Goal: Information Seeking & Learning: Learn about a topic

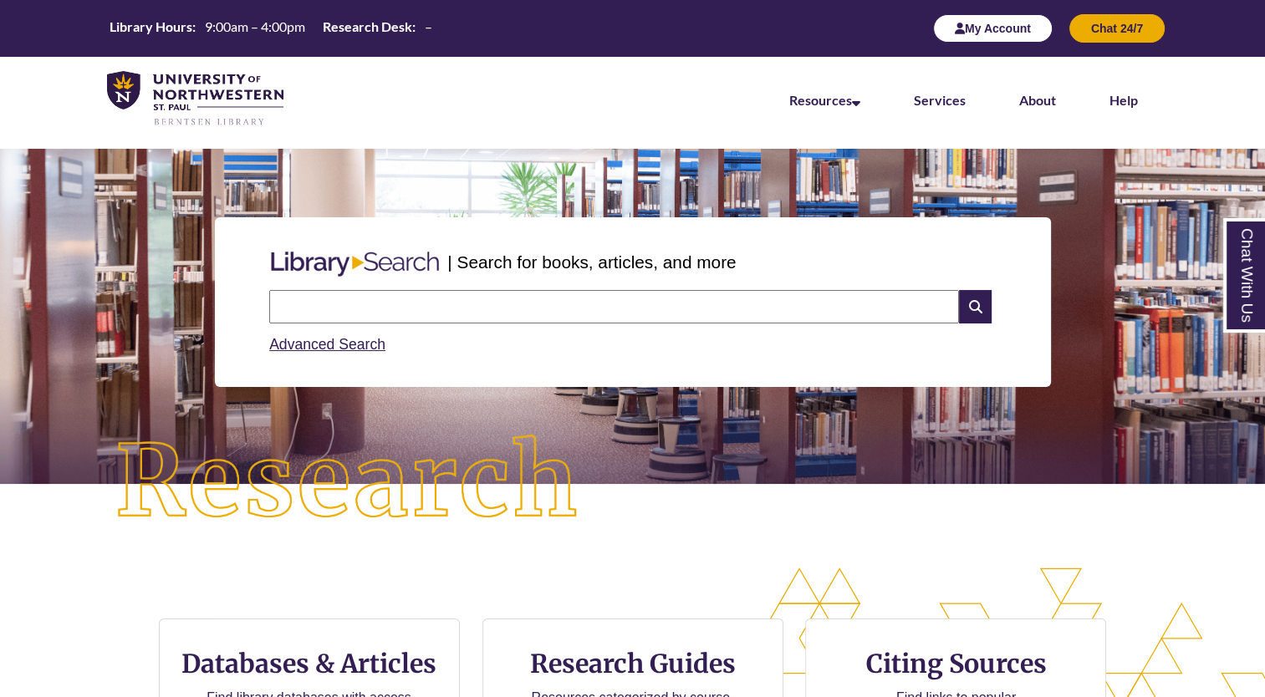
click at [995, 15] on button "My Account" at bounding box center [993, 28] width 120 height 28
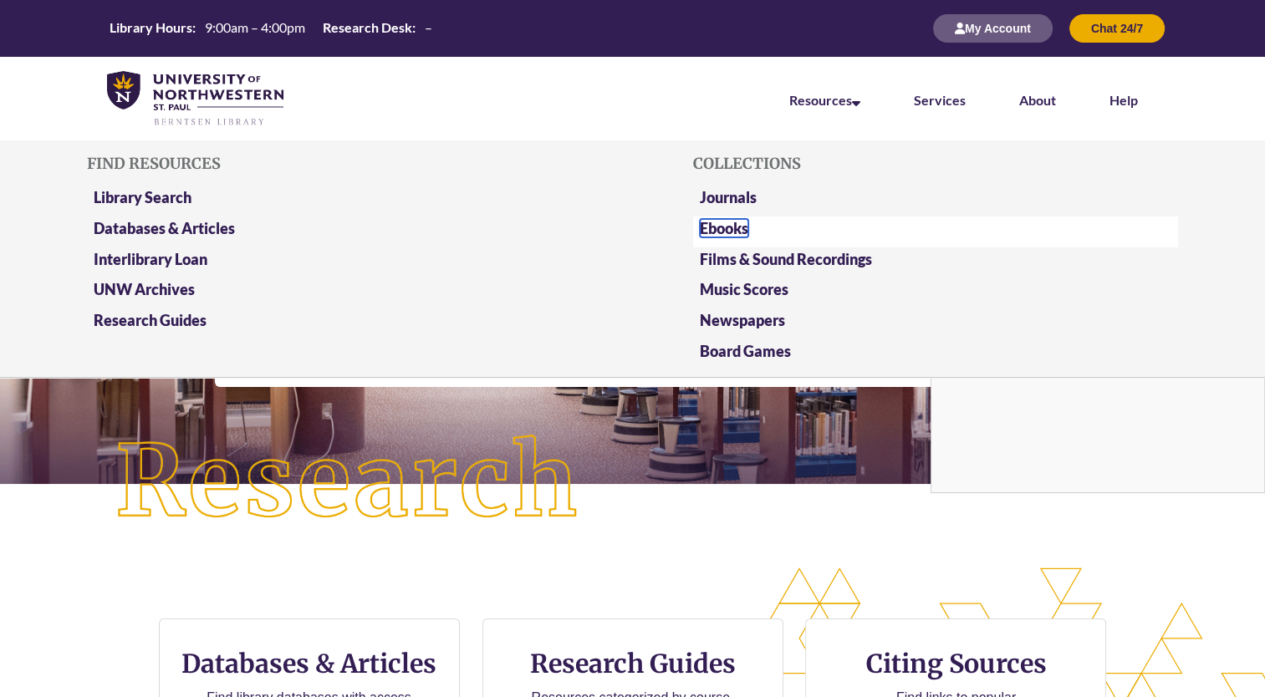
click at [700, 219] on link "Ebooks" at bounding box center [724, 228] width 48 height 18
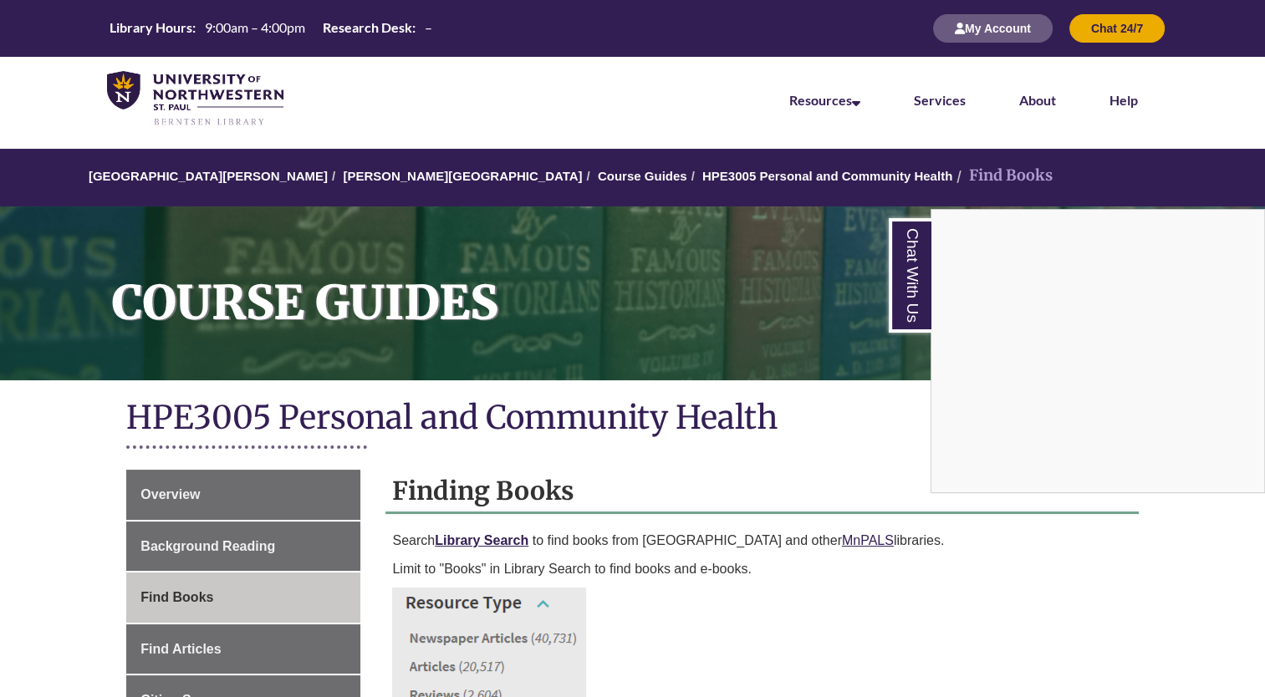
drag, startPoint x: 51, startPoint y: 323, endPoint x: 146, endPoint y: 289, distance: 101.0
click at [146, 289] on div "Chat With Us" at bounding box center [632, 348] width 1265 height 697
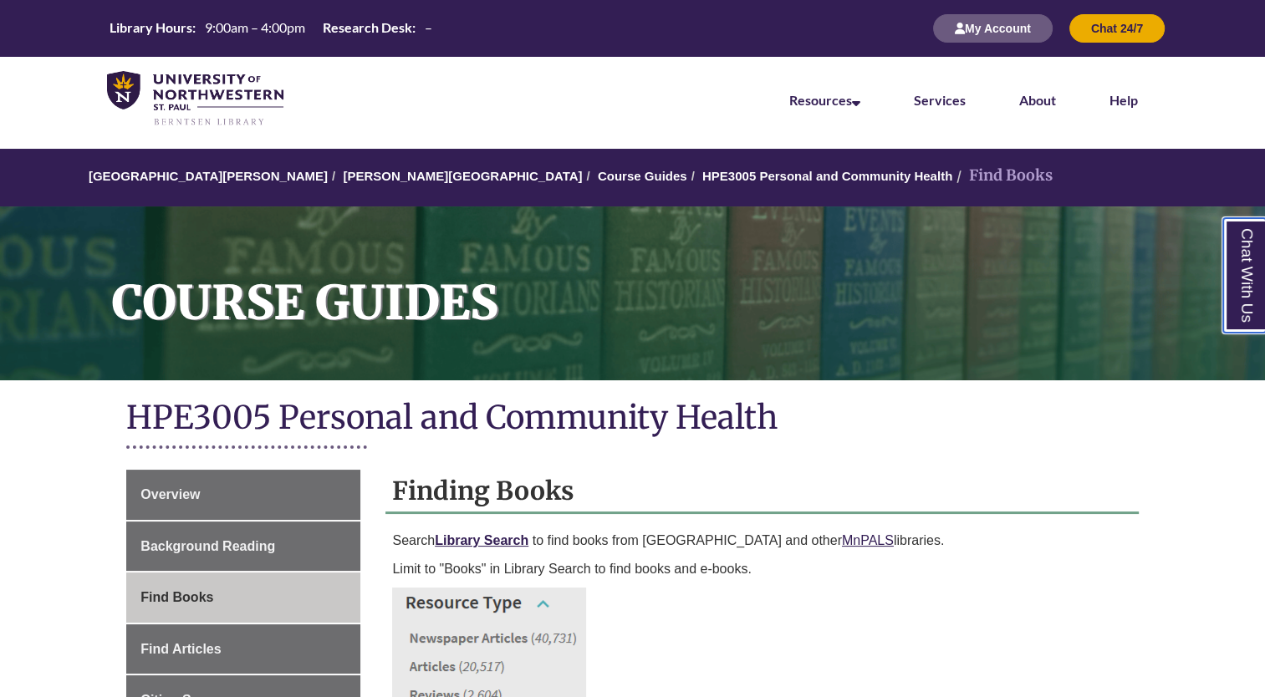
click at [1244, 276] on link "Chat With Us" at bounding box center [1244, 275] width 43 height 115
drag, startPoint x: 72, startPoint y: 27, endPoint x: 13, endPoint y: -48, distance: 95.3
